Goal: Task Accomplishment & Management: Complete application form

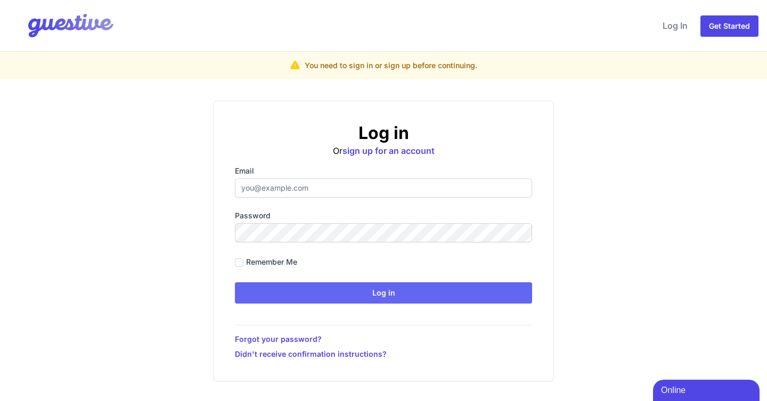
type input "[EMAIL_ADDRESS][DOMAIN_NAME]"
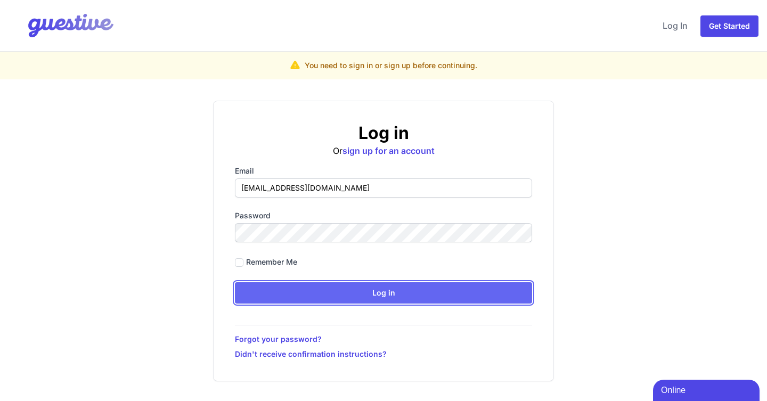
click at [377, 293] on input "Log in" at bounding box center [383, 292] width 297 height 21
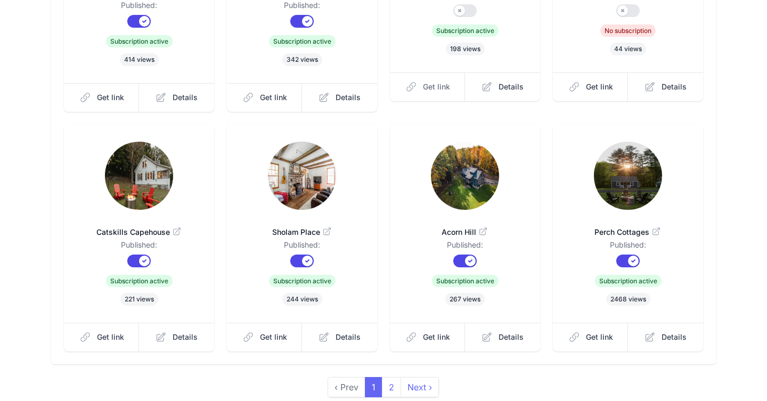
scroll to position [299, 0]
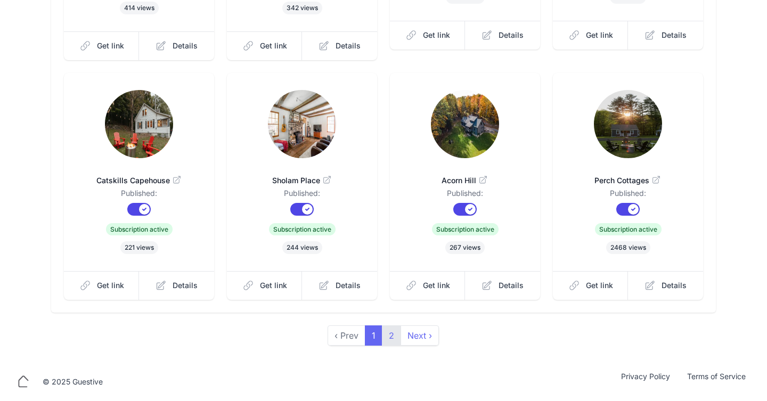
click at [397, 334] on link "2" at bounding box center [391, 335] width 19 height 20
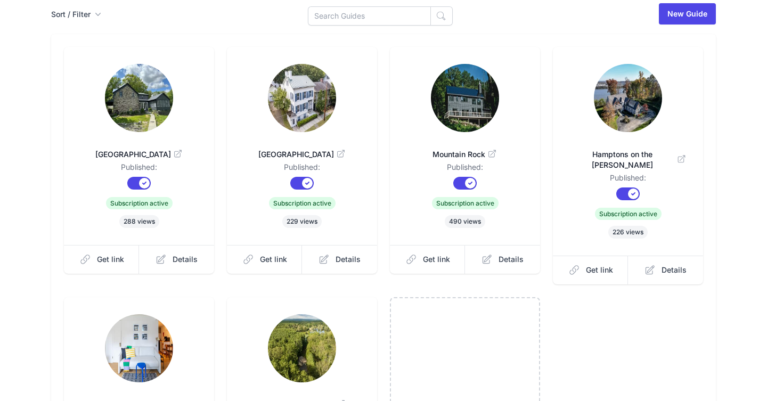
scroll to position [71, 0]
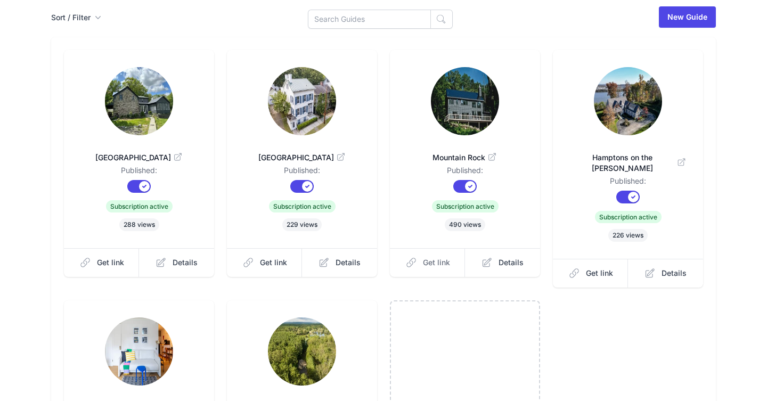
click at [427, 257] on link "Get link" at bounding box center [428, 262] width 76 height 29
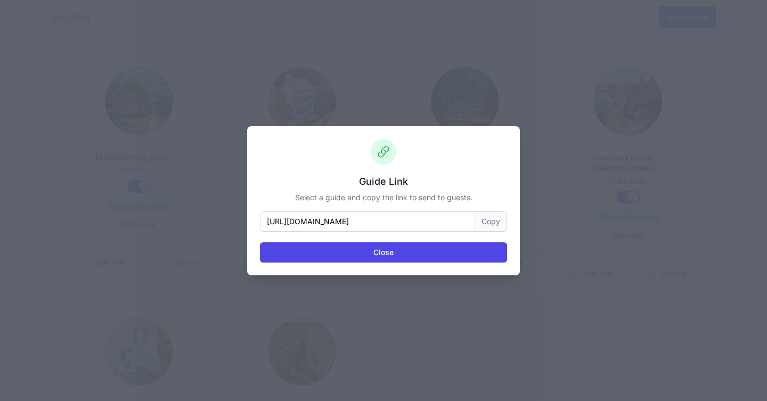
scroll to position [0, 0]
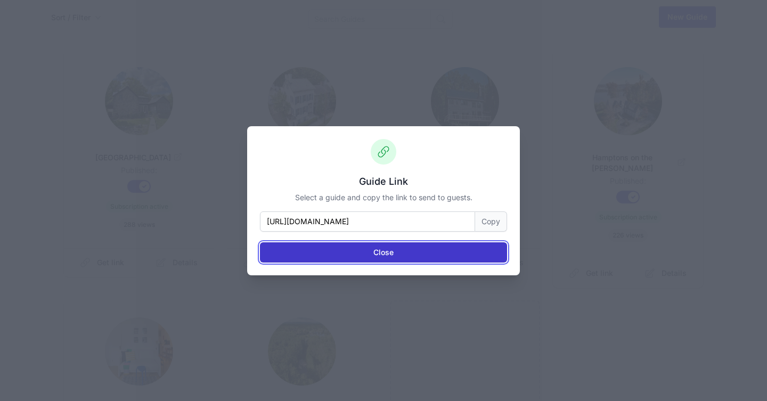
click at [415, 252] on button "Close" at bounding box center [383, 252] width 247 height 20
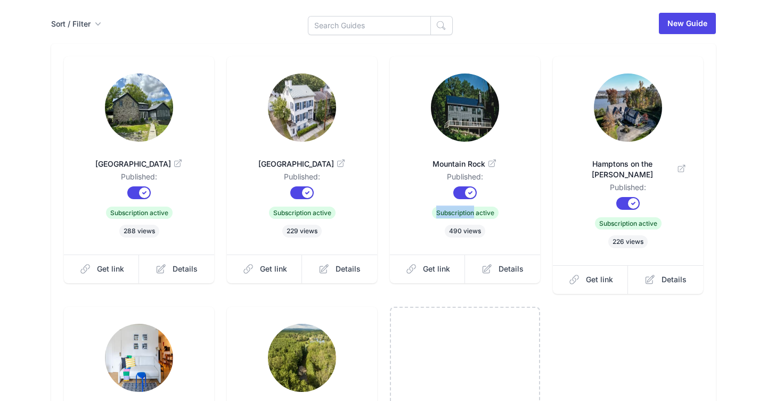
click at [415, 252] on li "Mountain Rock Published: Published? Subscription? Subscription active 490 views…" at bounding box center [465, 169] width 150 height 227
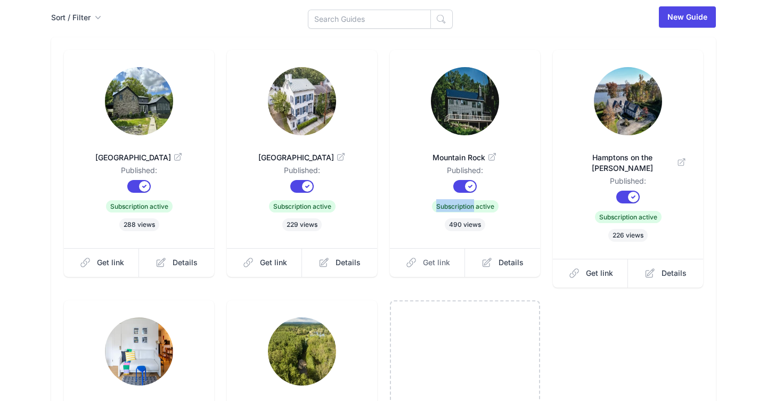
click at [432, 257] on link "Get link" at bounding box center [428, 262] width 76 height 29
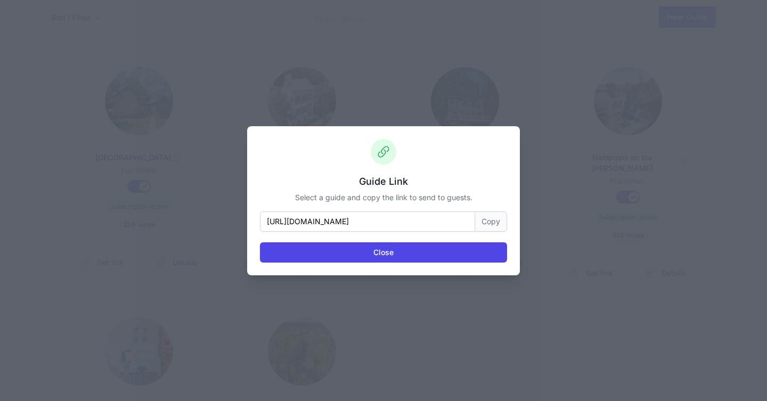
click at [483, 217] on button "Copy" at bounding box center [491, 221] width 32 height 20
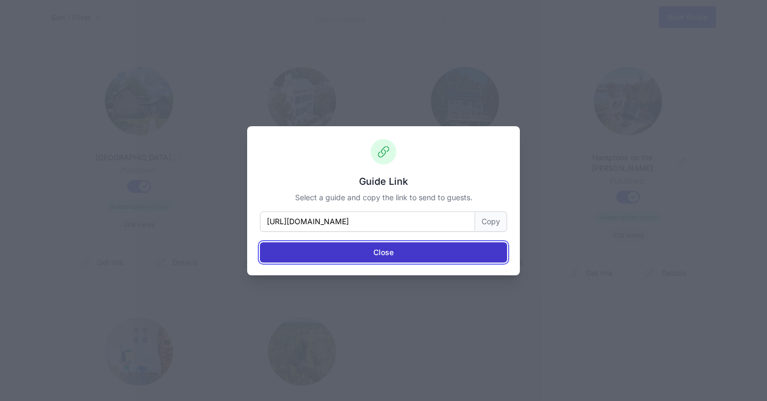
click at [479, 250] on button "Close" at bounding box center [383, 252] width 247 height 20
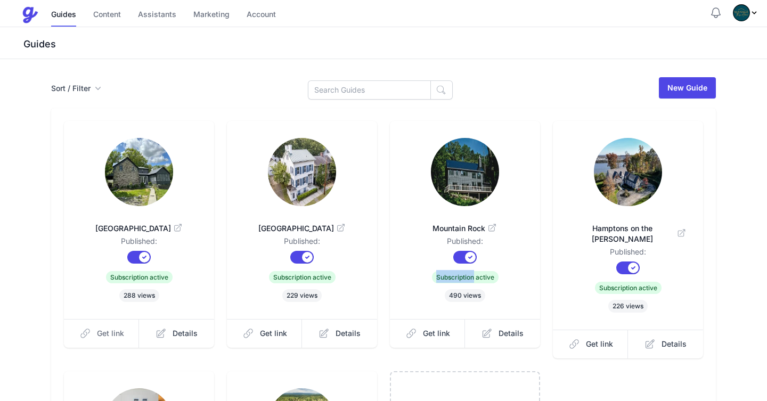
click at [101, 333] on span "Get link" at bounding box center [110, 333] width 27 height 11
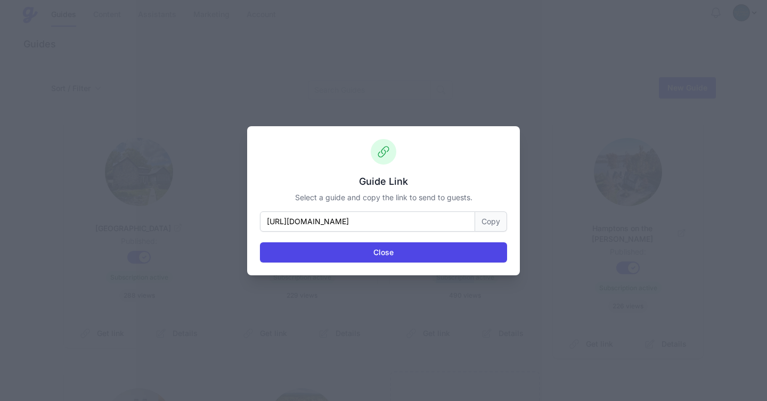
click at [485, 225] on button "Copy" at bounding box center [491, 221] width 32 height 20
click at [487, 230] on button "Copied!" at bounding box center [487, 221] width 40 height 20
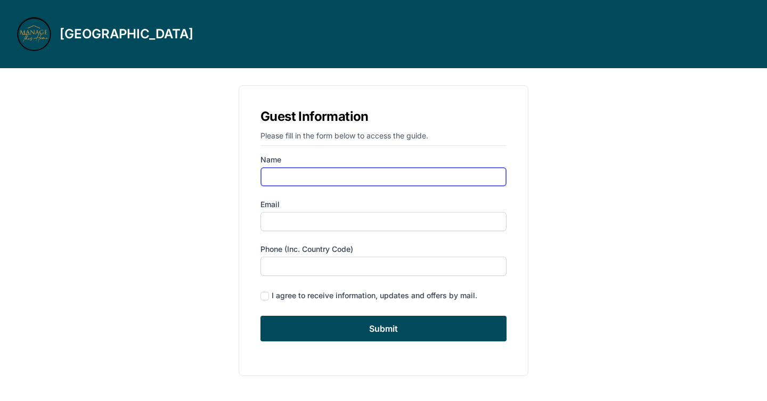
click at [373, 180] on input "Name" at bounding box center [383, 176] width 246 height 19
type input "[PERSON_NAME]"
type input "tmmacowski@gmail.com"
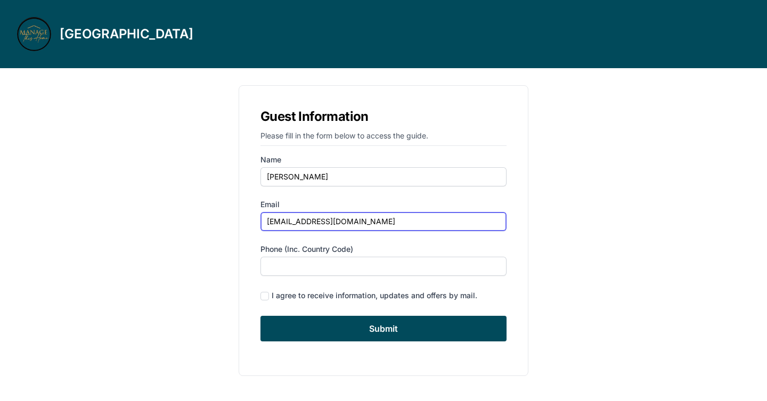
type input "5617079998"
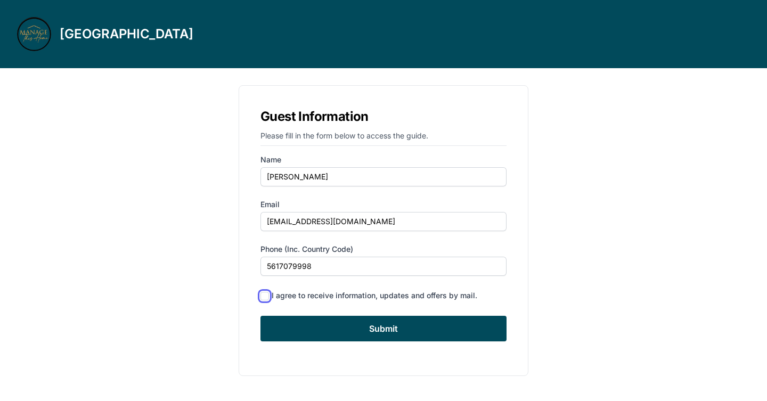
click at [261, 292] on input "checkbox" at bounding box center [264, 296] width 9 height 9
click at [263, 294] on input "checkbox" at bounding box center [264, 296] width 9 height 9
checkbox input "false"
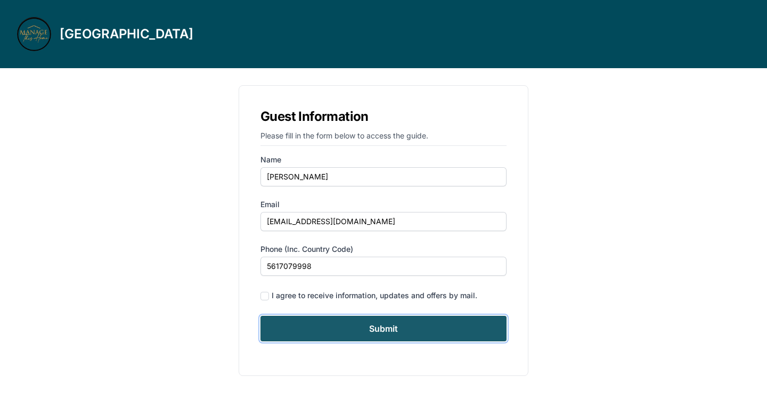
click at [309, 318] on input "Submit" at bounding box center [383, 329] width 246 height 26
